Goal: Ask a question

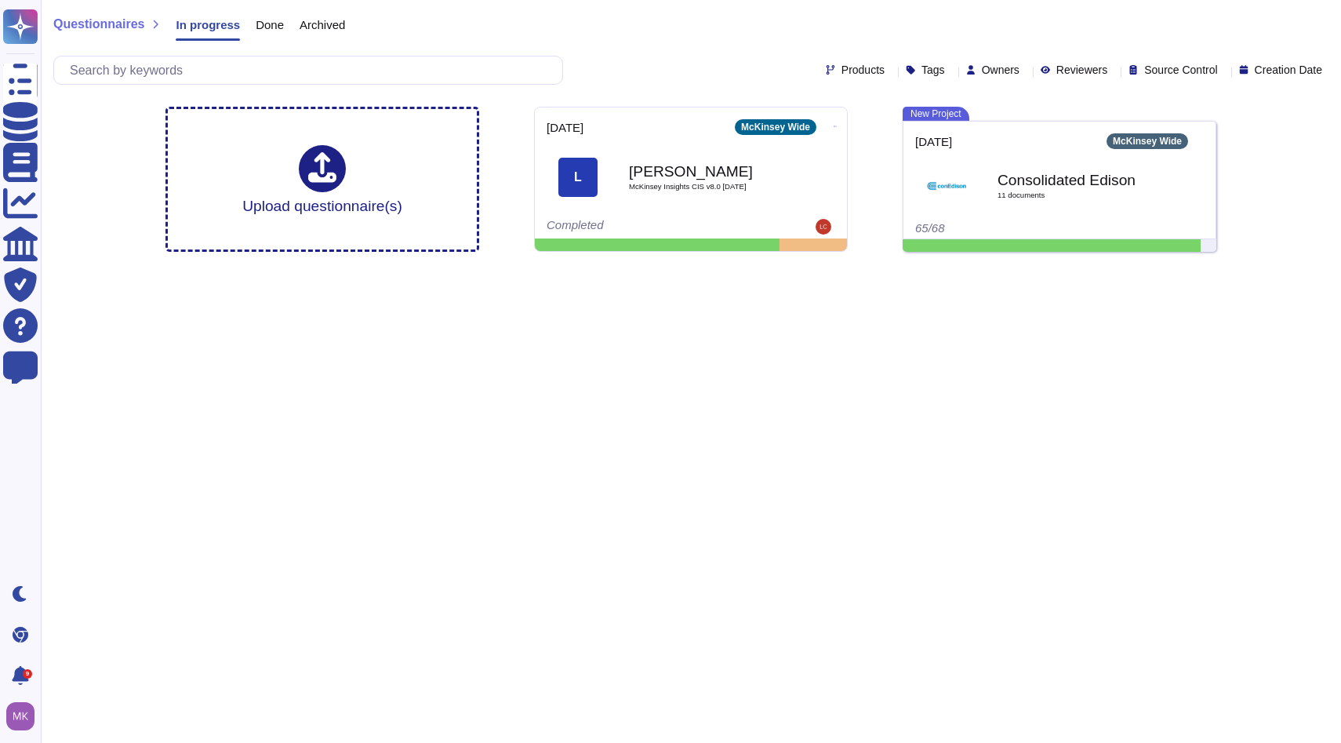
click at [203, 26] on span "In progress" at bounding box center [208, 25] width 64 height 12
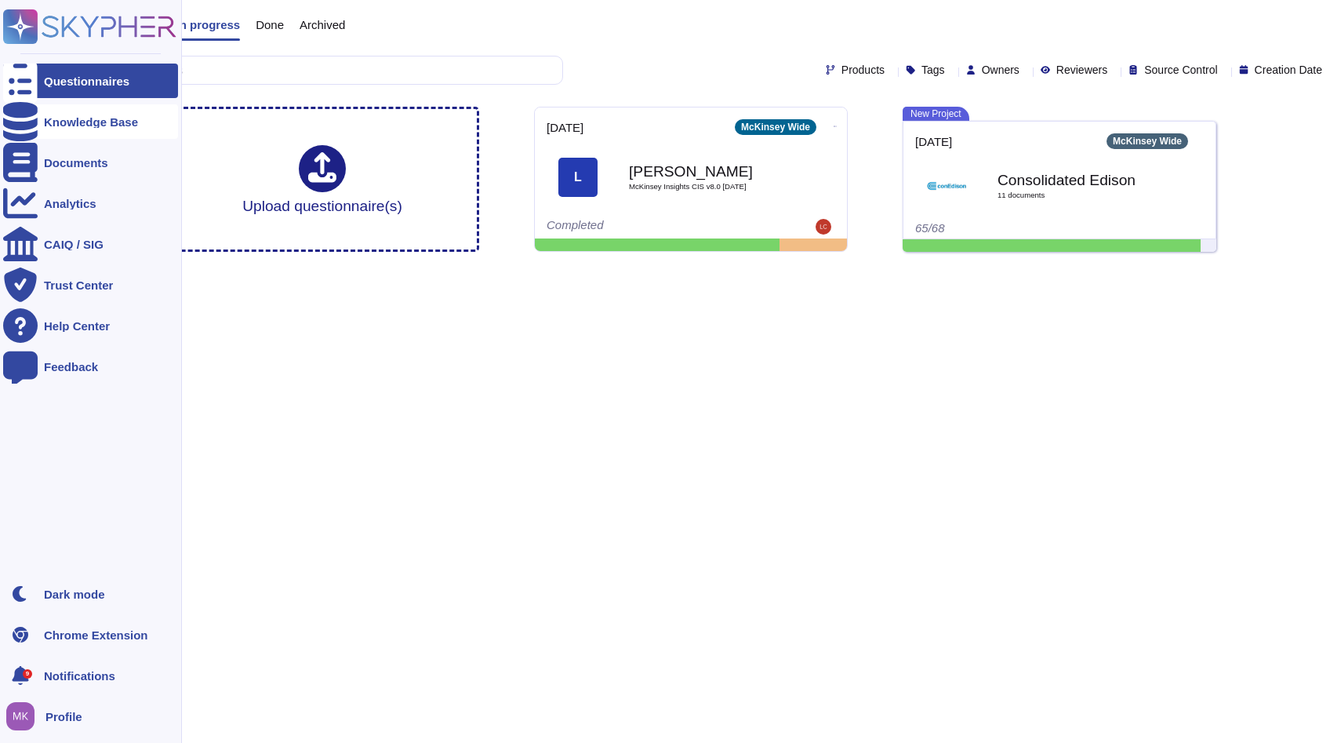
click at [78, 111] on div "Knowledge Base" at bounding box center [90, 121] width 175 height 35
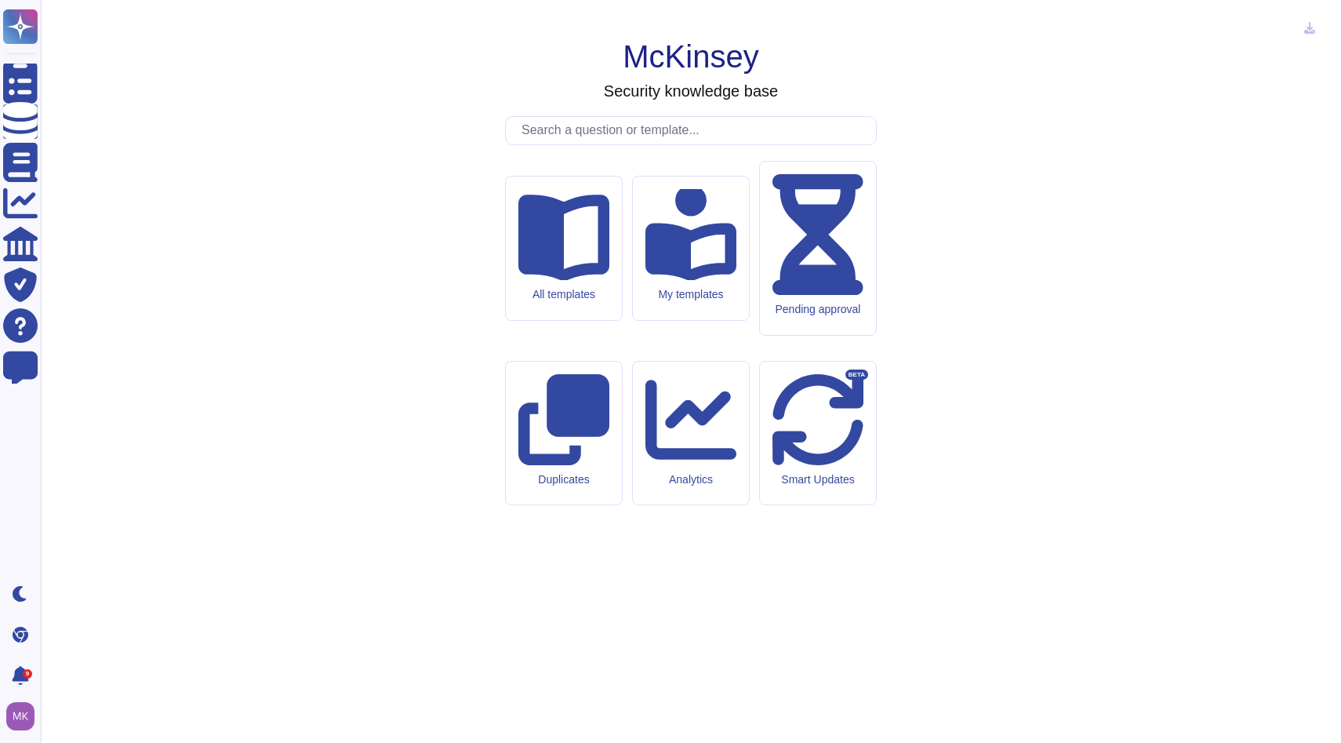
click at [571, 144] on input "text" at bounding box center [695, 130] width 362 height 27
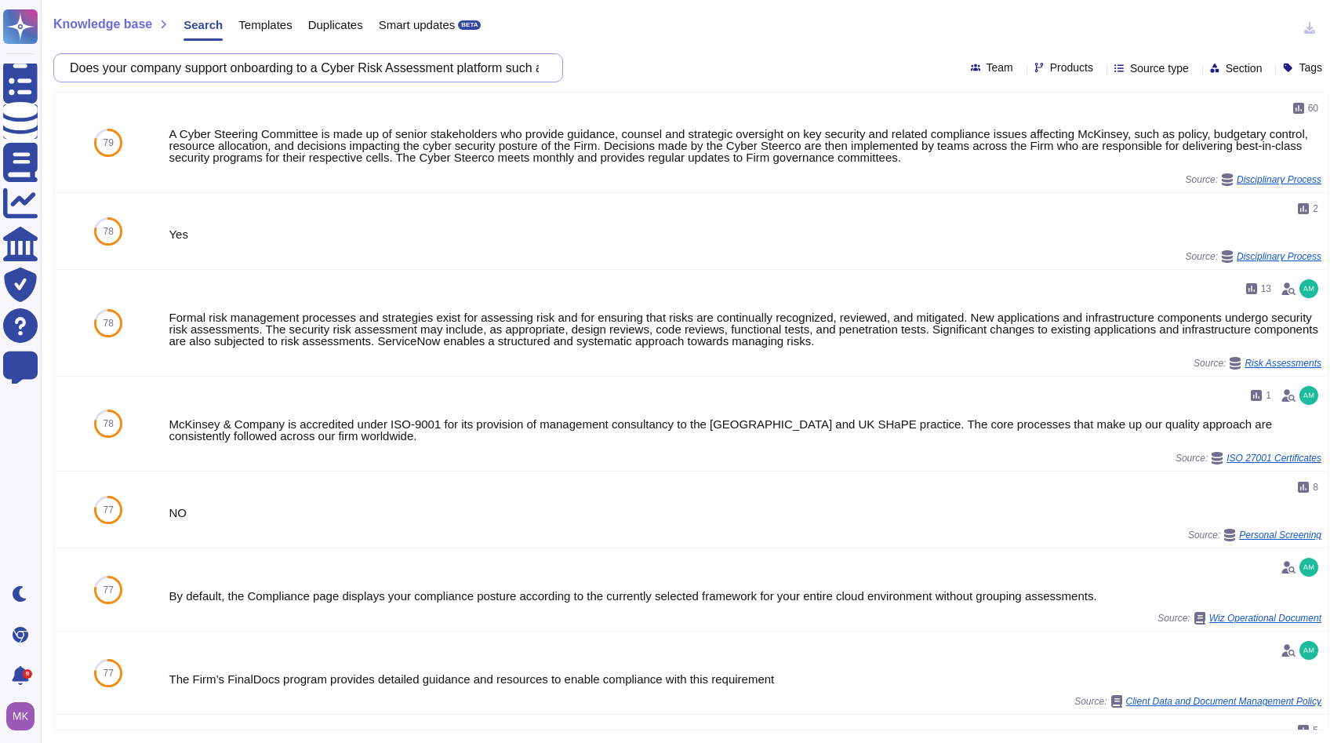
click at [507, 67] on input "Does your company support onboarding to a Cyber Risk Assessment platform such a…" at bounding box center [304, 67] width 485 height 27
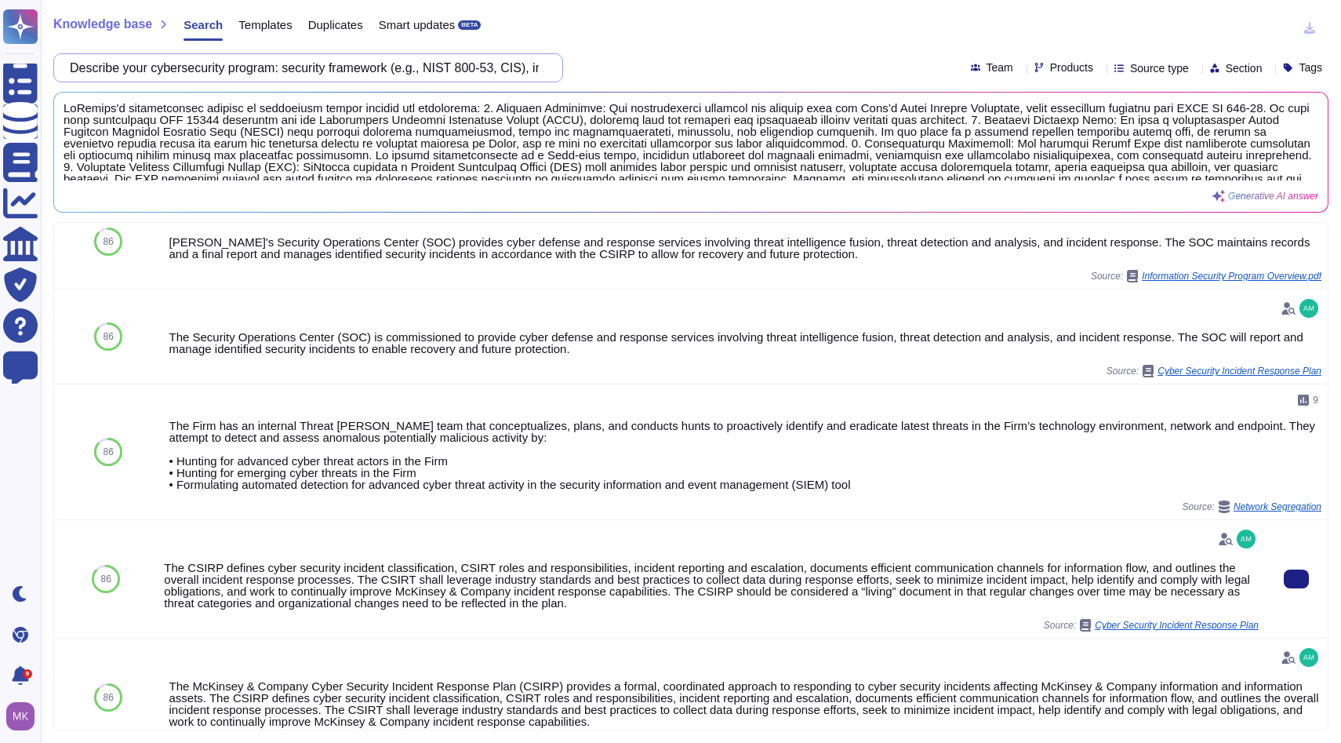
scroll to position [318, 0]
